Goal: Find specific page/section: Find specific page/section

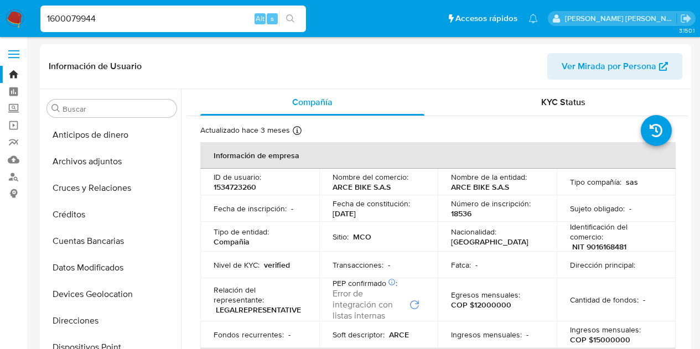
select select "10"
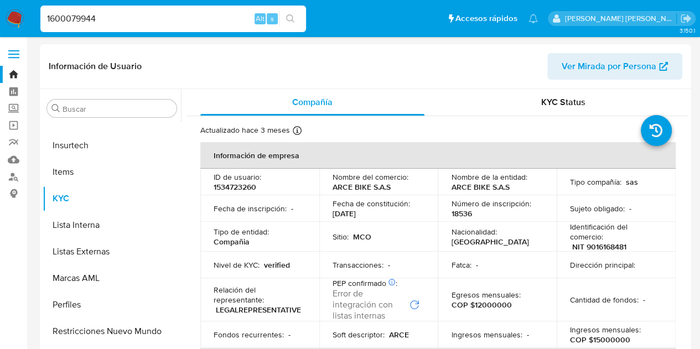
type input "1600079944"
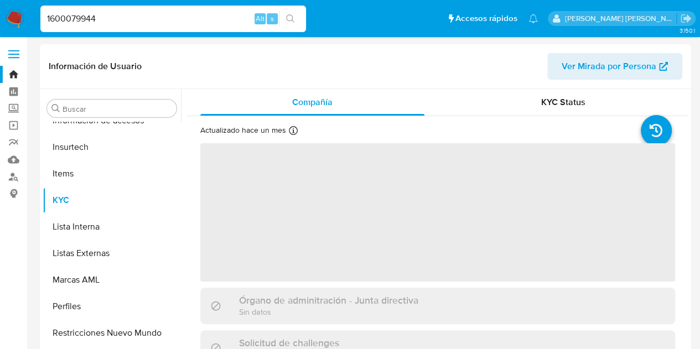
scroll to position [441, 0]
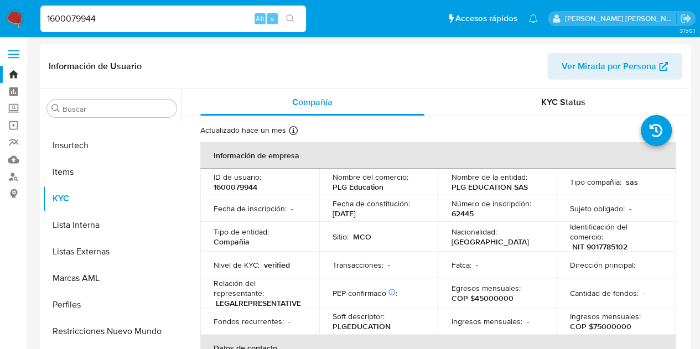
select select "10"
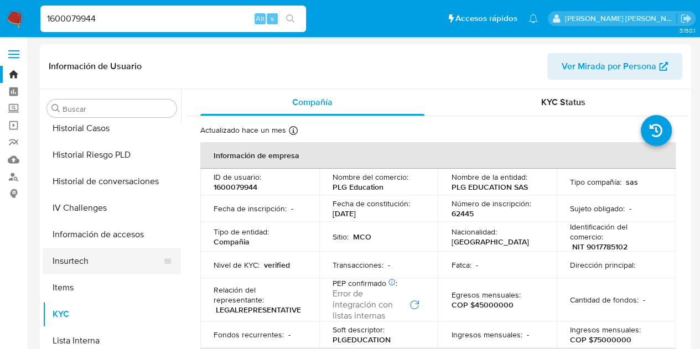
scroll to position [387, 0]
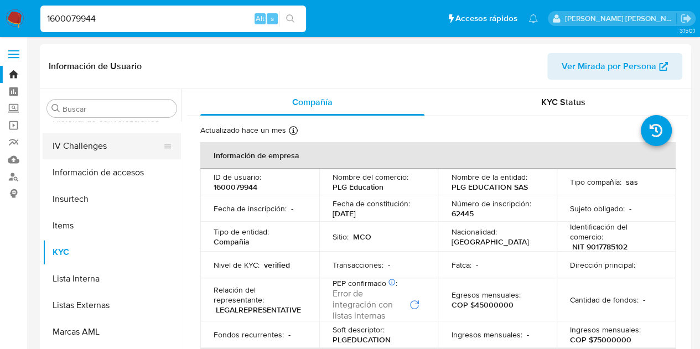
click at [87, 148] on button "IV Challenges" at bounding box center [107, 146] width 129 height 27
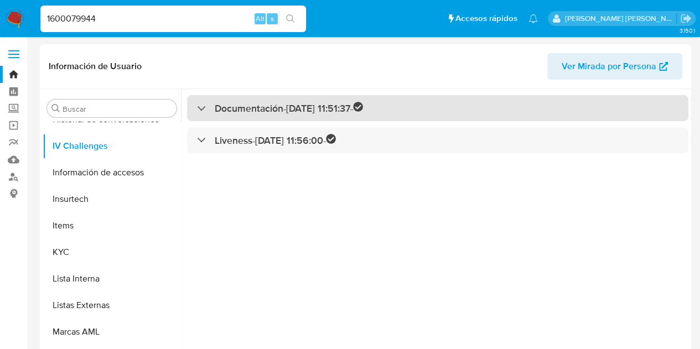
click at [266, 109] on h3 "Documentación - 09/01/2024 11:51:37 -" at bounding box center [289, 108] width 148 height 13
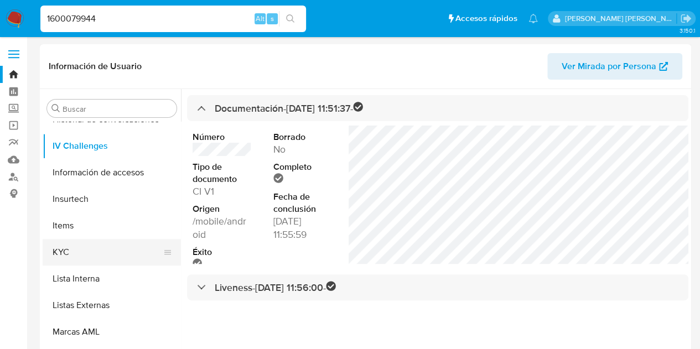
click at [95, 255] on button "KYC" at bounding box center [107, 252] width 129 height 27
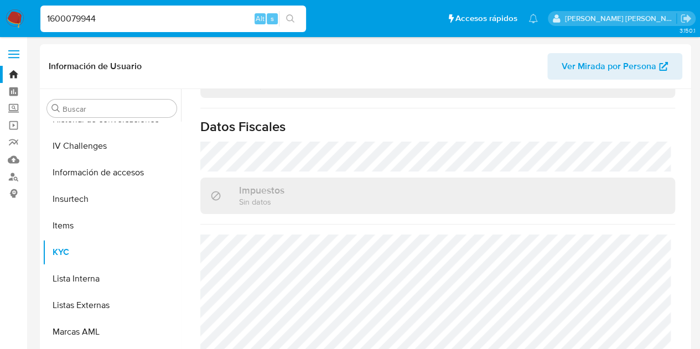
scroll to position [0, 0]
drag, startPoint x: 174, startPoint y: 20, endPoint x: 15, endPoint y: 17, distance: 158.3
click at [15, 17] on nav "Pausado Ver notificaciones 1600079944 Alt s Accesos rápidos Presiona las siguie…" at bounding box center [350, 18] width 700 height 37
paste input "2405838555"
type input "2405838555"
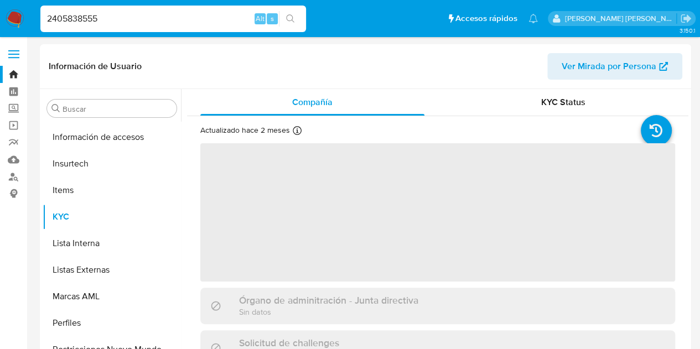
scroll to position [441, 0]
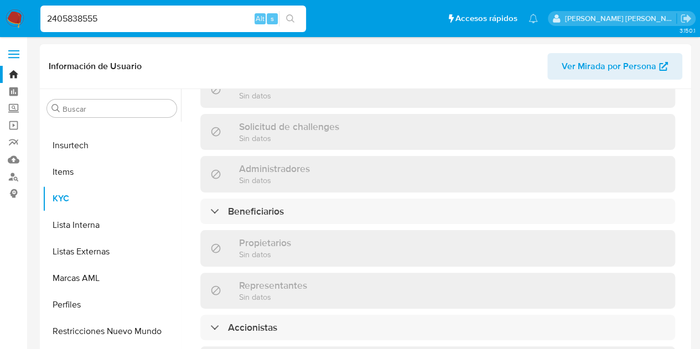
select select "10"
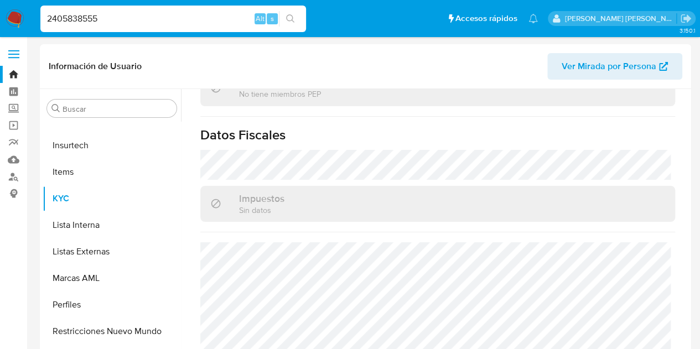
scroll to position [0, 0]
drag, startPoint x: 120, startPoint y: 25, endPoint x: 15, endPoint y: 25, distance: 105.1
click at [15, 25] on nav "Pausado Ver notificaciones 2405838555 Alt s Accesos rápidos Presiona las siguie…" at bounding box center [350, 18] width 700 height 37
paste input "1600079944"
type input "1600079944"
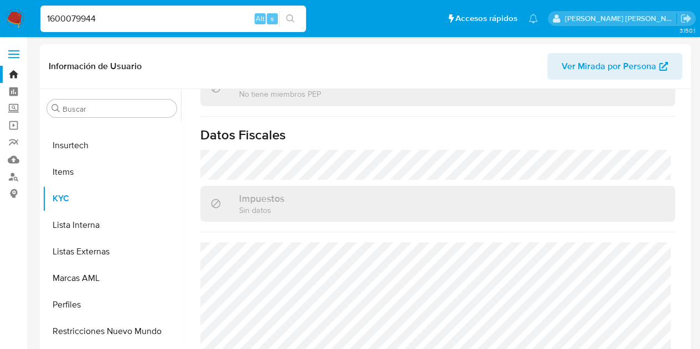
click at [291, 19] on icon "search-icon" at bounding box center [290, 18] width 9 height 9
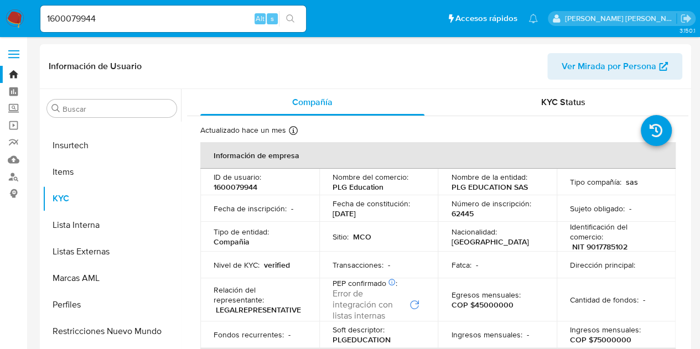
select select "10"
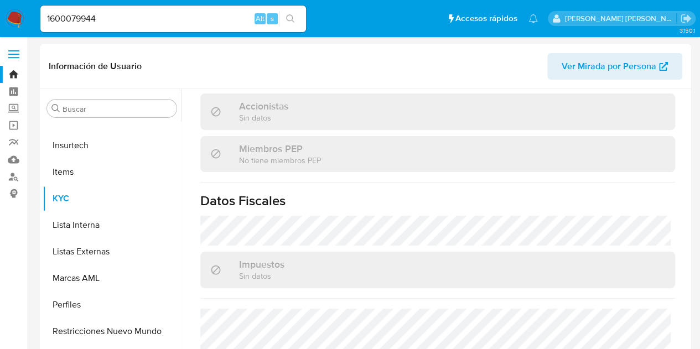
scroll to position [775, 0]
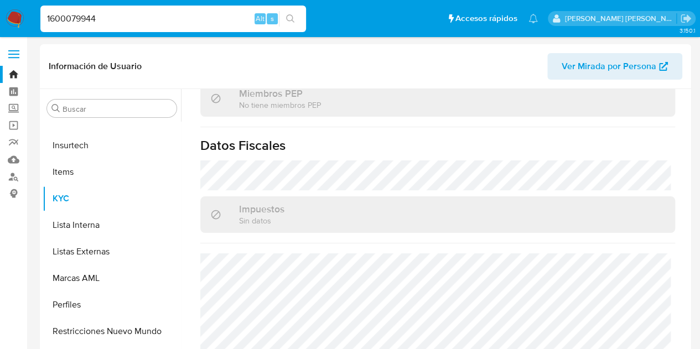
drag, startPoint x: 138, startPoint y: 14, endPoint x: 2, endPoint y: 21, distance: 135.8
click at [2, 21] on nav "Pausado Ver notificaciones 1600079944 Alt s Accesos rápidos Presiona las siguie…" at bounding box center [350, 18] width 700 height 37
paste input "2405838555"
type input "2405838555"
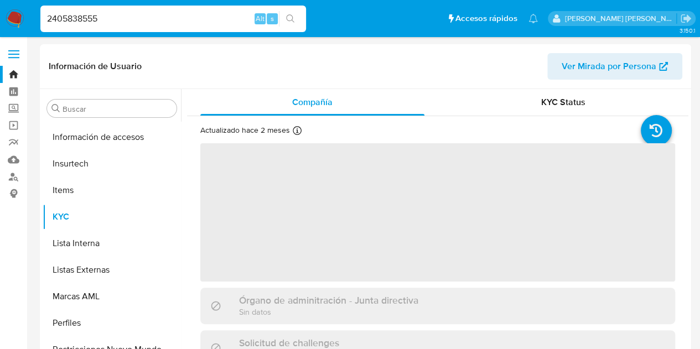
scroll to position [441, 0]
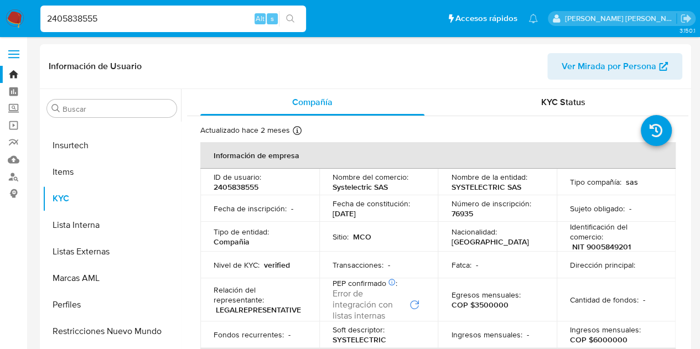
select select "10"
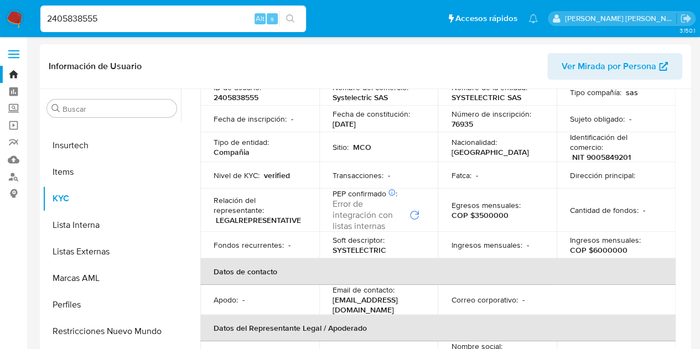
scroll to position [0, 0]
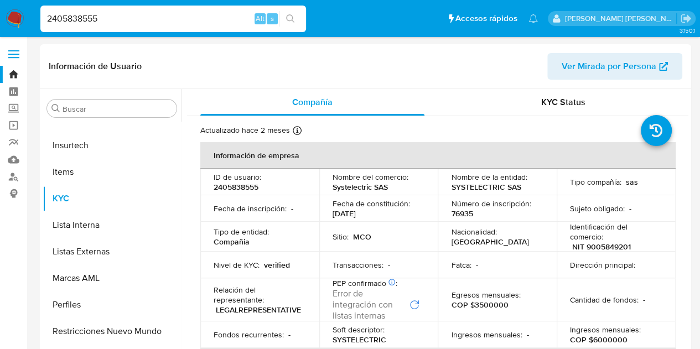
drag, startPoint x: 134, startPoint y: 20, endPoint x: 4, endPoint y: 32, distance: 131.2
click at [4, 32] on nav "Pausado Ver notificaciones 2405838555 Alt s Accesos rápidos Presiona las siguie…" at bounding box center [350, 18] width 700 height 37
paste input "382924676"
type input "382924676"
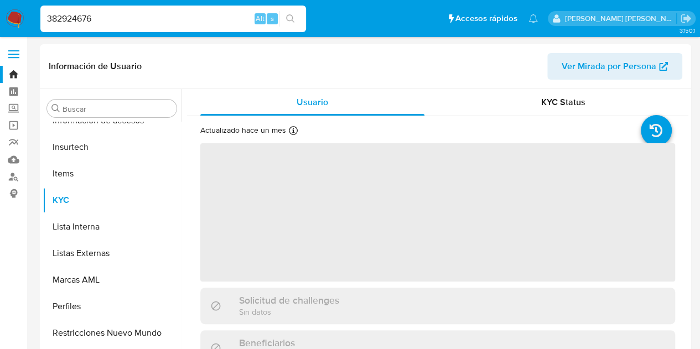
scroll to position [441, 0]
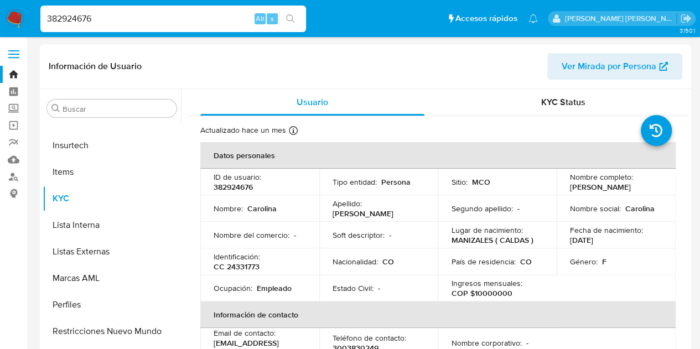
select select "10"
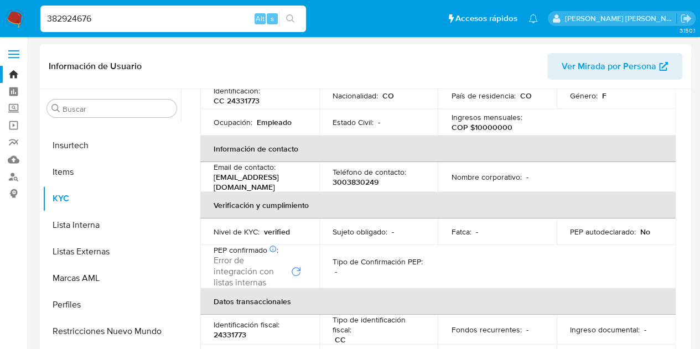
scroll to position [55, 0]
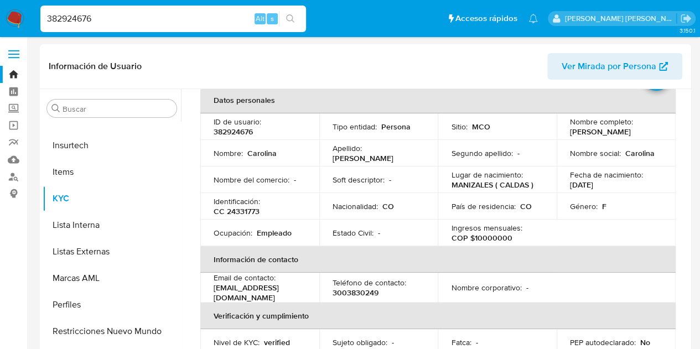
drag, startPoint x: 38, startPoint y: 19, endPoint x: 9, endPoint y: 17, distance: 28.8
click at [9, 17] on nav "Pausado Ver notificaciones 382924676 Alt s Accesos rápidos Presiona las siguien…" at bounding box center [350, 18] width 700 height 37
paste input "0697893"
type input "30697893"
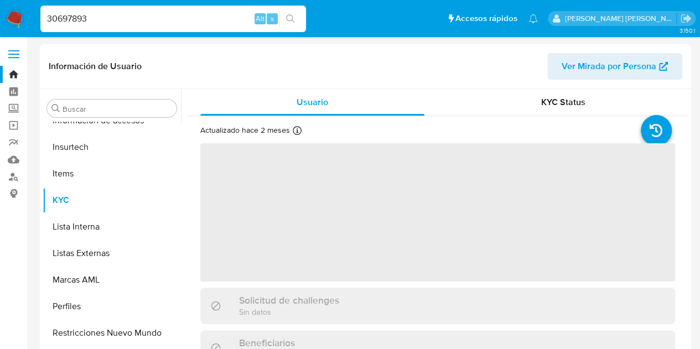
scroll to position [441, 0]
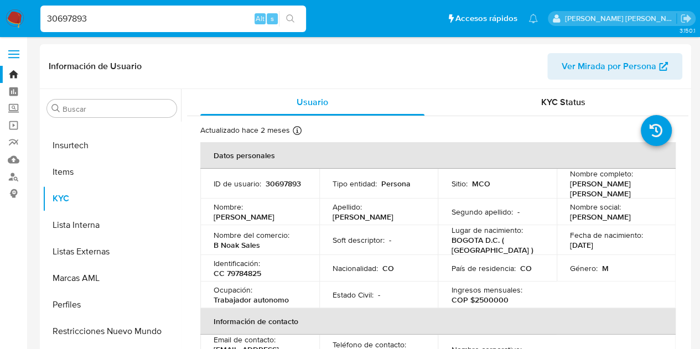
select select "10"
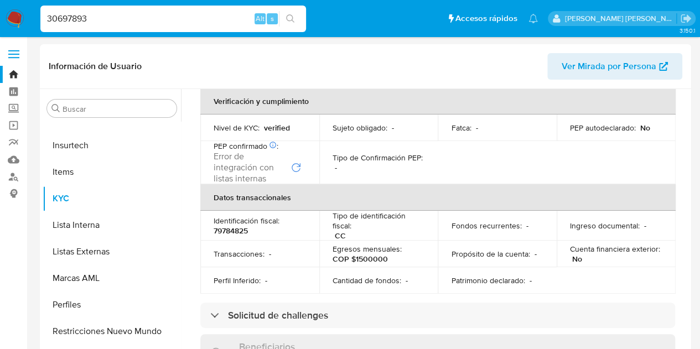
scroll to position [277, 0]
drag, startPoint x: 132, startPoint y: 12, endPoint x: 0, endPoint y: 33, distance: 133.9
click at [0, 33] on nav "Pausado Ver notificaciones 30697893 Alt s Accesos rápidos Presiona las siguient…" at bounding box center [350, 18] width 700 height 37
paste input "82924676"
type input "382924676"
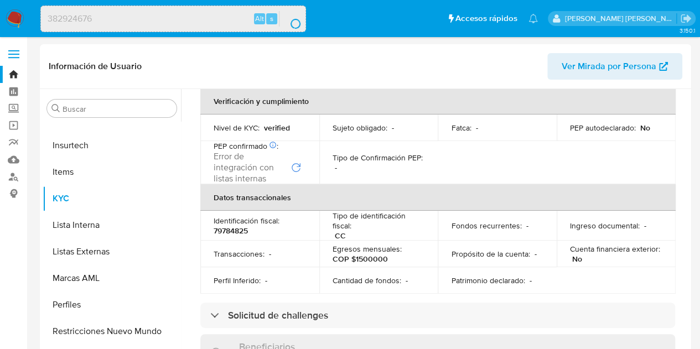
scroll to position [0, 0]
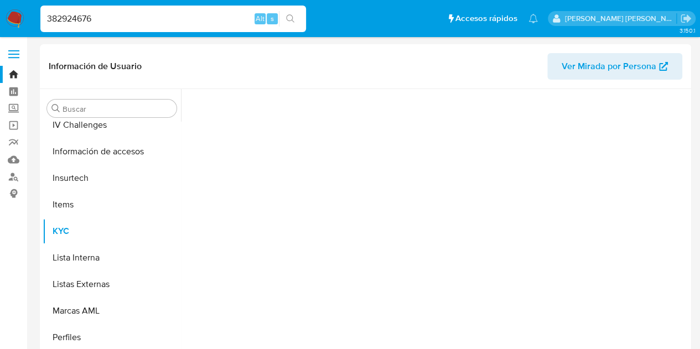
scroll to position [441, 0]
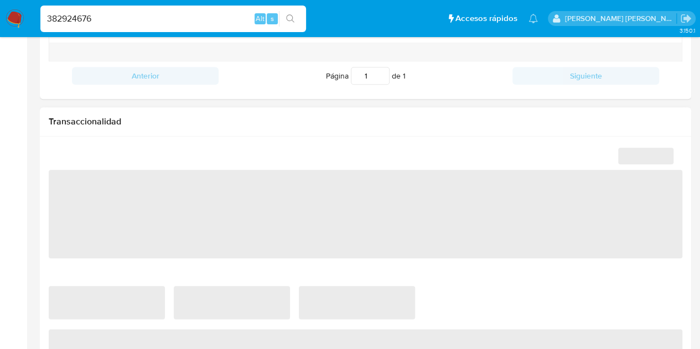
select select "10"
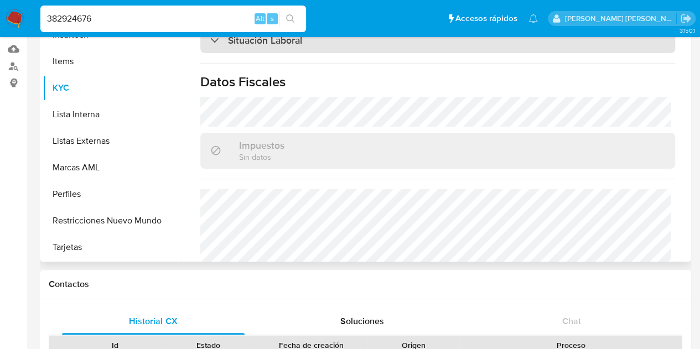
scroll to position [609, 0]
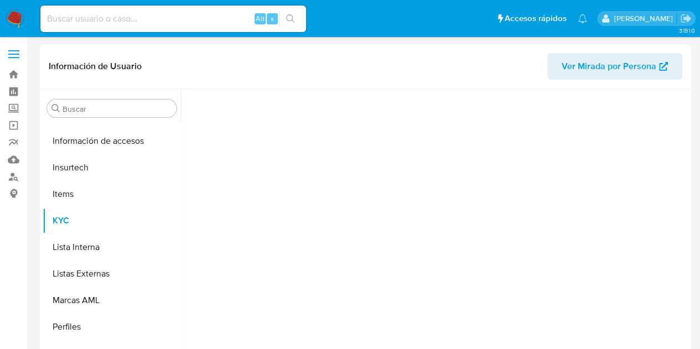
scroll to position [441, 0]
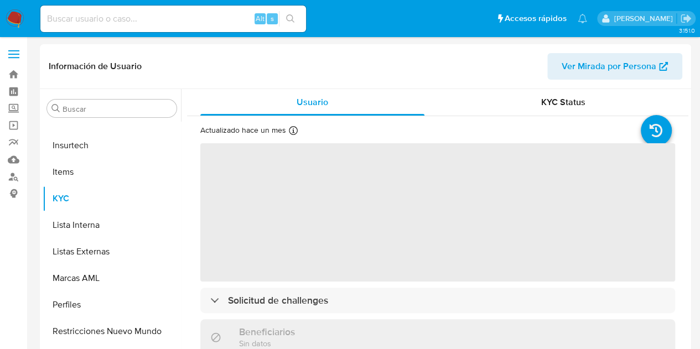
click at [157, 19] on input at bounding box center [173, 19] width 266 height 14
select select "10"
paste input "228556395"
type input "228556395"
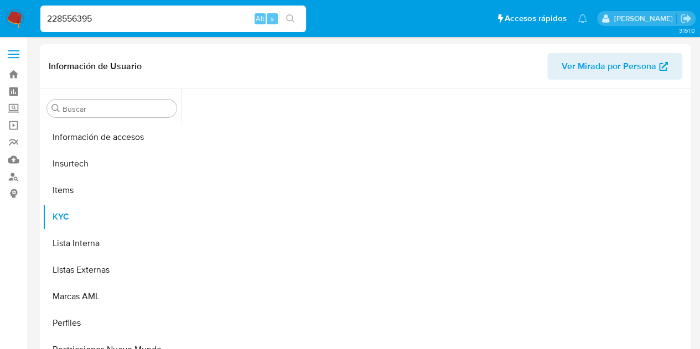
scroll to position [441, 0]
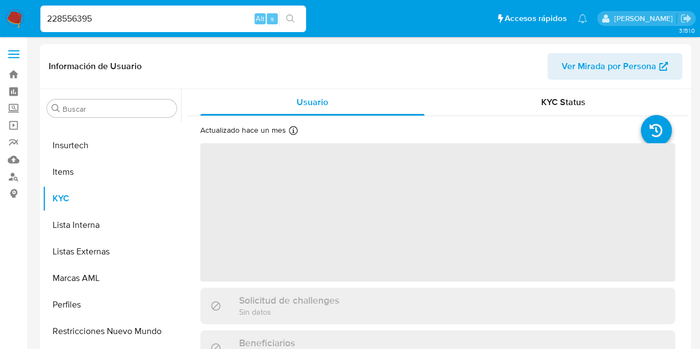
select select "10"
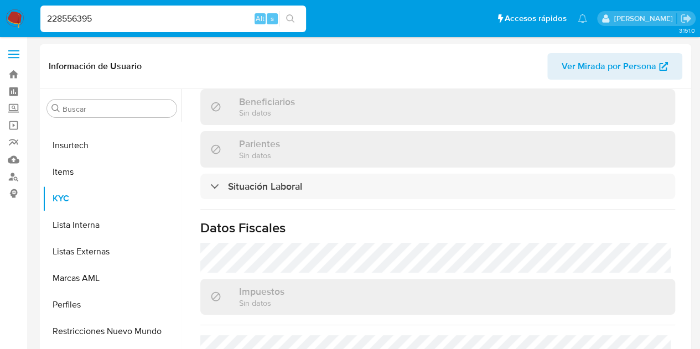
scroll to position [634, 0]
